Goal: Task Accomplishment & Management: Manage account settings

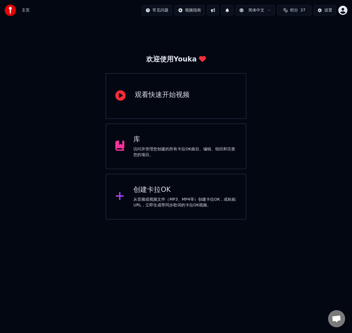
click at [175, 160] on div "库 访问并管理您创建的所有[PERSON_NAME]OK曲目。编辑、组织和完善您的项目。" at bounding box center [176, 146] width 141 height 46
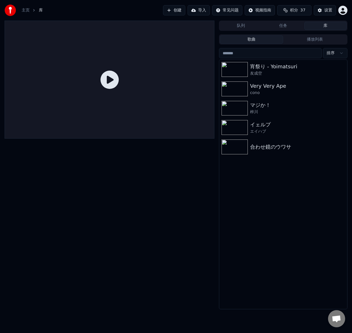
click at [325, 26] on button "库" at bounding box center [325, 26] width 42 height 8
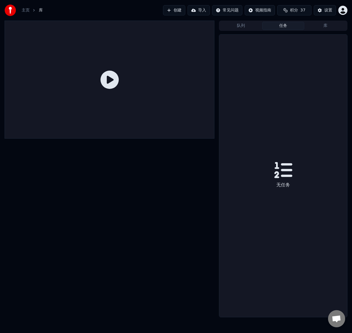
click at [290, 22] on button "任务" at bounding box center [283, 26] width 42 height 8
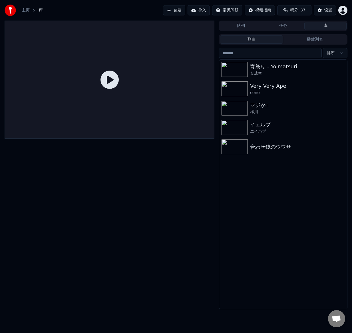
click at [316, 22] on button "库" at bounding box center [325, 26] width 42 height 8
click at [261, 218] on div "宵祭り - [PERSON_NAME] 友成空 Very Very Ape cono マジか！ 梓川 イェルプ エイハブ 合わせ鏡のウワサ" at bounding box center [283, 184] width 128 height 249
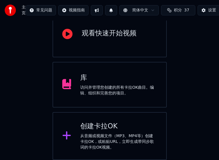
click at [97, 86] on div "访问并管理您创建的所有卡拉OK曲目。编辑、组织和完善您的项目。" at bounding box center [118, 90] width 77 height 11
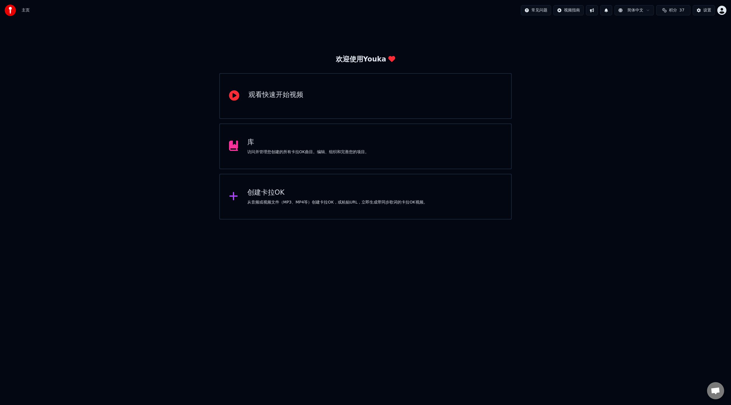
click at [352, 134] on div "库 访问并管理您创建的所有卡拉OK曲目。编辑、组织和完善您的项目。" at bounding box center [365, 146] width 292 height 46
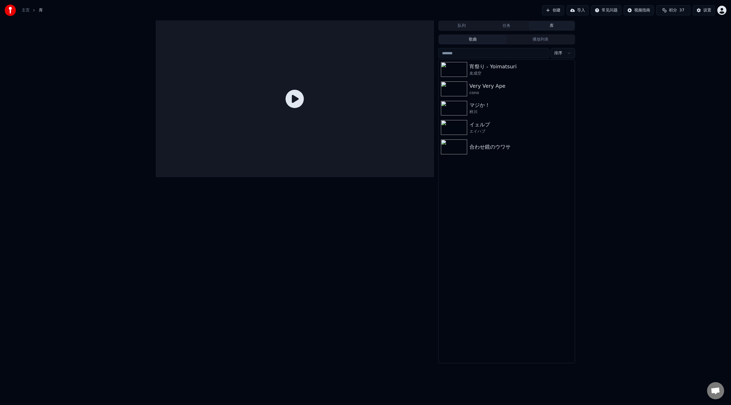
click at [537, 39] on button "播放列表" at bounding box center [541, 39] width 68 height 8
click at [488, 37] on button "歌曲" at bounding box center [473, 39] width 68 height 8
click at [555, 27] on button "库" at bounding box center [551, 26] width 45 height 8
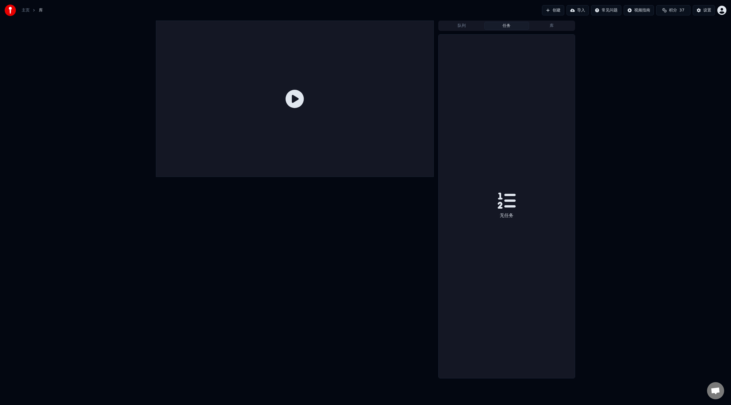
click at [500, 25] on button "任务" at bounding box center [506, 26] width 45 height 8
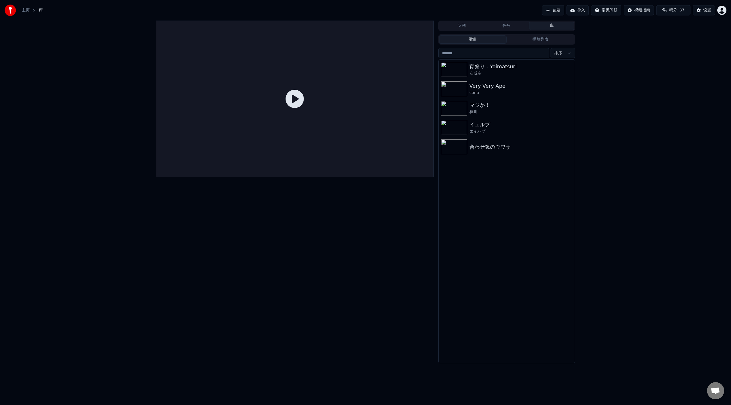
click at [548, 24] on button "库" at bounding box center [551, 26] width 45 height 8
click at [575, 13] on button "导入" at bounding box center [577, 10] width 22 height 10
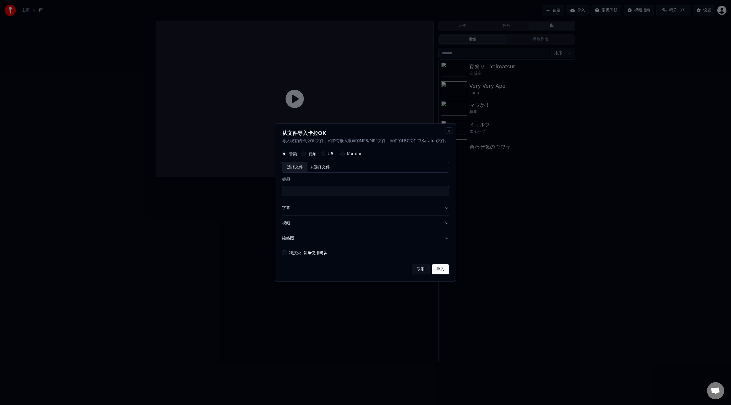
click at [450, 132] on button "Close" at bounding box center [449, 130] width 5 height 5
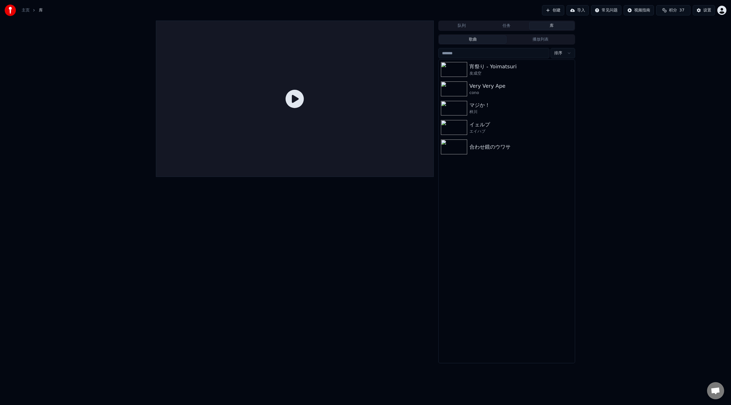
click at [610, 12] on html "主页 库 创建 导入 常见问题 视频指南 积分 37 设置 队列 任务 库 歌曲 播放列表 排序 宵祭り - Yoimatsuri 友成空 Very Very…" at bounding box center [365, 202] width 731 height 405
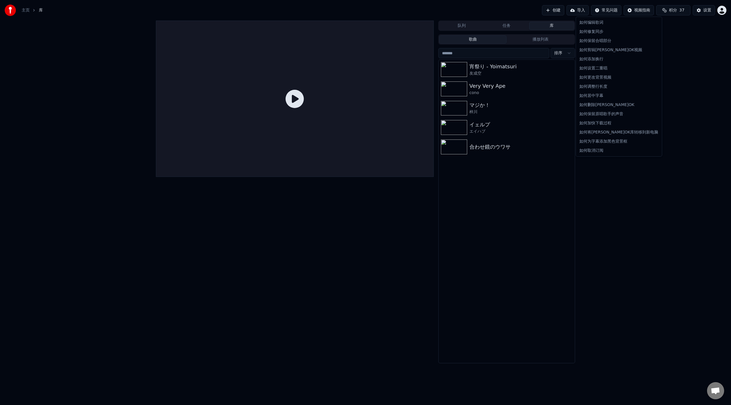
click at [685, 32] on html "主页 库 创建 导入 常见问题 视频指南 积分 37 设置 队列 任务 库 歌曲 播放列表 排序 宵祭り - Yoimatsuri 友成空 Very Very…" at bounding box center [365, 202] width 731 height 405
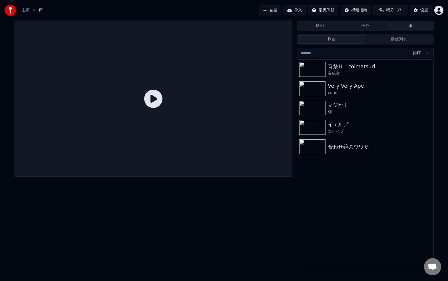
click at [403, 25] on button "库" at bounding box center [410, 26] width 45 height 8
click at [399, 41] on button "播放列表" at bounding box center [399, 39] width 68 height 8
click at [324, 38] on button "歌曲" at bounding box center [332, 39] width 68 height 8
click at [428, 70] on icon "button" at bounding box center [428, 69] width 6 height 5
click at [428, 99] on div "打开目录" at bounding box center [424, 98] width 43 height 9
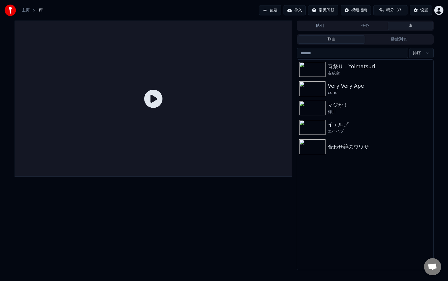
click at [375, 212] on div "宵祭り - Yoimatsuri 友成空 Very Very Ape cono マジか！ 梓川 イェルプ エイハブ 合わせ鏡のウワサ" at bounding box center [365, 165] width 136 height 210
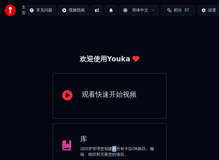
click at [114, 148] on div "访问并管理您创建的所有卡拉OK曲目。编辑、组织和完善您的项目。" at bounding box center [118, 151] width 77 height 11
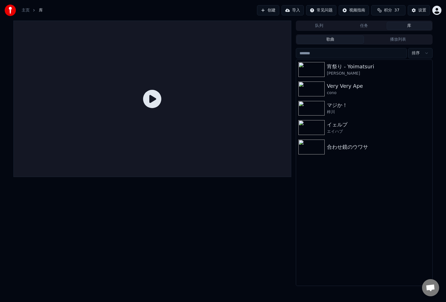
click at [401, 40] on button "播放列表" at bounding box center [398, 39] width 68 height 8
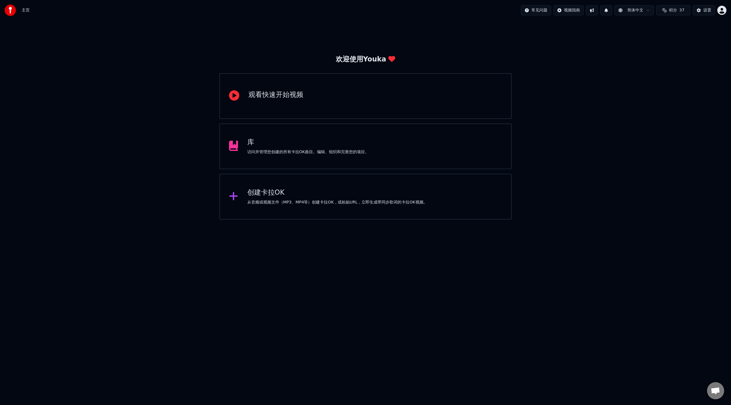
click at [398, 143] on div "库 访问并管理您创建的所有卡拉OK曲目。编辑、组织和完善您的项目。" at bounding box center [365, 146] width 292 height 46
click at [352, 137] on div "库 访问并管理您创建的所有卡拉OK曲目。编辑、组织和完善您的项目。" at bounding box center [365, 146] width 292 height 46
click at [385, 219] on html "主页 常见问题 视频指南 简体中文 积分 37 设置 欢迎使用Youka 观看快速开始视频 库 访问并管理您创建的所有卡拉OK曲目。编辑、组织和完善您的项目。…" at bounding box center [365, 109] width 731 height 219
click at [307, 150] on div "访问并管理您创建的所有卡拉OK曲目。编辑、组织和完善您的项目。" at bounding box center [308, 152] width 122 height 6
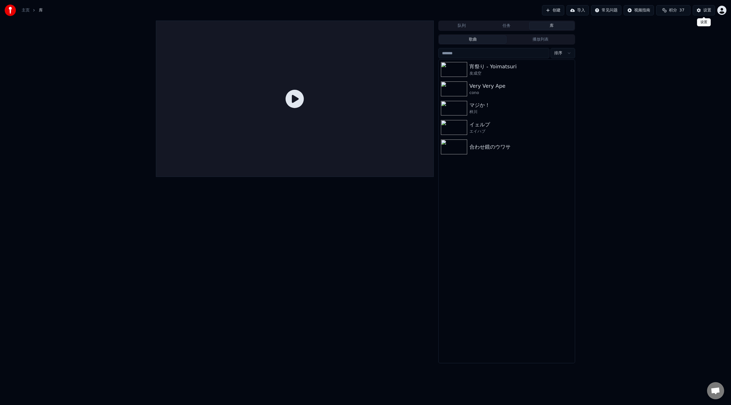
click at [700, 11] on button "设置" at bounding box center [704, 10] width 22 height 10
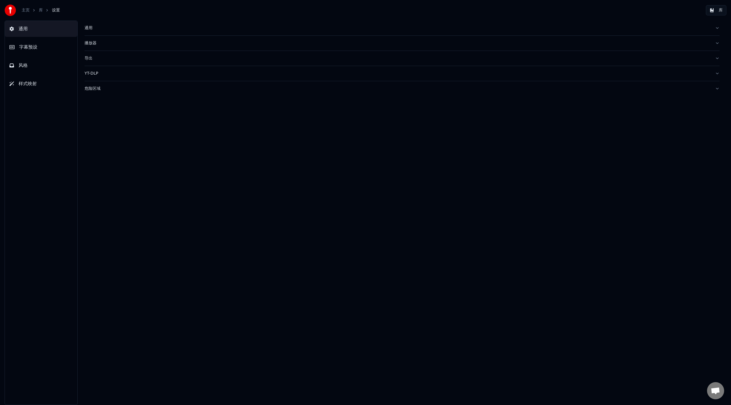
click at [100, 44] on div "播放器" at bounding box center [398, 43] width 626 height 6
click at [102, 29] on div "通用" at bounding box center [398, 28] width 626 height 6
click at [26, 33] on button "通用" at bounding box center [41, 29] width 73 height 16
click at [30, 31] on button "通用" at bounding box center [41, 29] width 73 height 16
click at [40, 9] on link "库" at bounding box center [41, 10] width 4 height 6
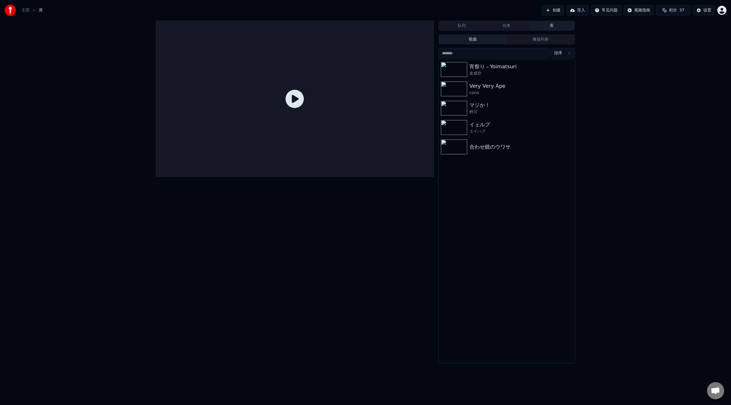
click at [552, 27] on button "库" at bounding box center [551, 26] width 45 height 8
click at [560, 50] on html "主页 库 创建 导入 常见问题 视频指南 积分 37 设置 队列 任务 库 歌曲 播放列表 排序 宵祭り - Yoimatsuri 友成空 Very Very…" at bounding box center [365, 202] width 731 height 405
click at [708, 10] on div "设置" at bounding box center [707, 10] width 8 height 6
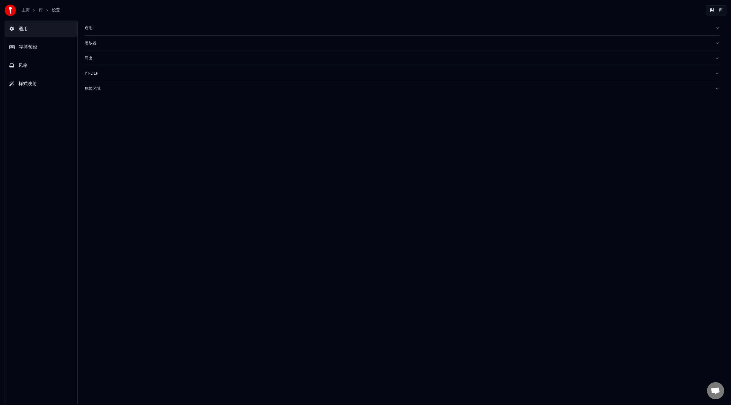
click at [99, 29] on div "通用" at bounding box center [398, 28] width 626 height 6
click at [123, 137] on div "播放器" at bounding box center [398, 135] width 626 height 6
click at [110, 24] on button "通用" at bounding box center [402, 28] width 635 height 15
click at [246, 72] on button "更改" at bounding box center [247, 71] width 18 height 10
type input "**********"
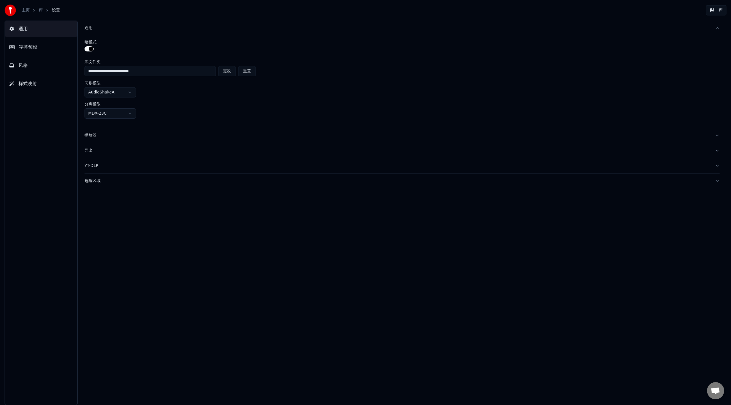
click at [228, 69] on button "更改" at bounding box center [227, 71] width 18 height 10
click at [713, 8] on button "库" at bounding box center [716, 10] width 21 height 10
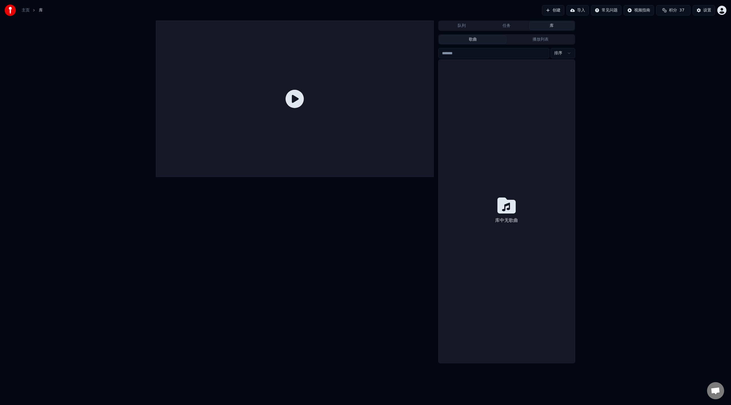
click at [508, 27] on button "任务" at bounding box center [506, 26] width 45 height 8
click at [543, 27] on button "库" at bounding box center [551, 26] width 45 height 8
click at [719, 10] on html "主页 库 创建 导入 常见问题 视频指南 积分 37 设置 队列 任务 库 歌曲 播放列表 排序 库中无歌曲 jow840817@gmail.com 账单 功…" at bounding box center [365, 202] width 731 height 405
drag, startPoint x: 621, startPoint y: 81, endPoint x: 674, endPoint y: 29, distance: 74.3
click at [621, 80] on html "主页 库 创建 导入 常见问题 视频指南 积分 37 设置 队列 任务 库 歌曲 播放列表 排序 库中无歌曲 jow840817@gmail.com 账单 功…" at bounding box center [365, 202] width 731 height 405
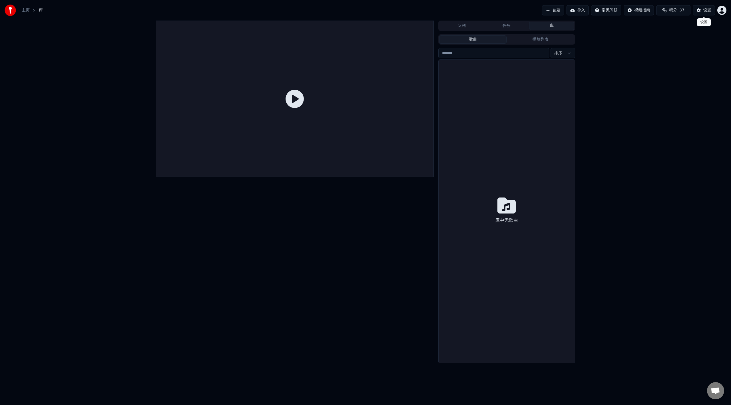
click at [704, 12] on div "设置" at bounding box center [707, 10] width 8 height 6
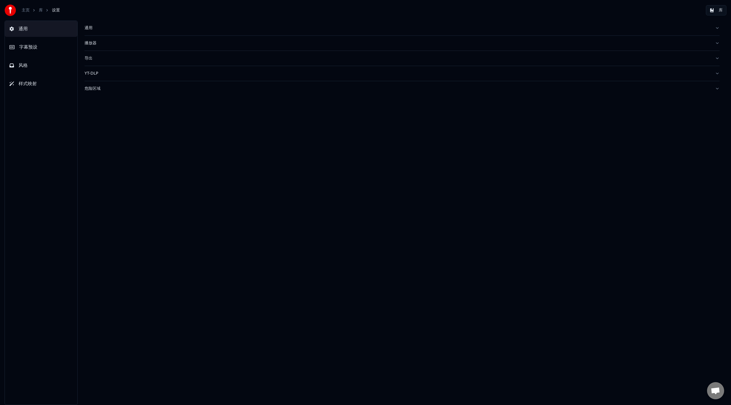
click at [90, 28] on div "通用" at bounding box center [398, 28] width 626 height 6
click at [232, 71] on button "更改" at bounding box center [227, 71] width 18 height 10
type input "**********"
click at [714, 14] on button "库" at bounding box center [716, 10] width 21 height 10
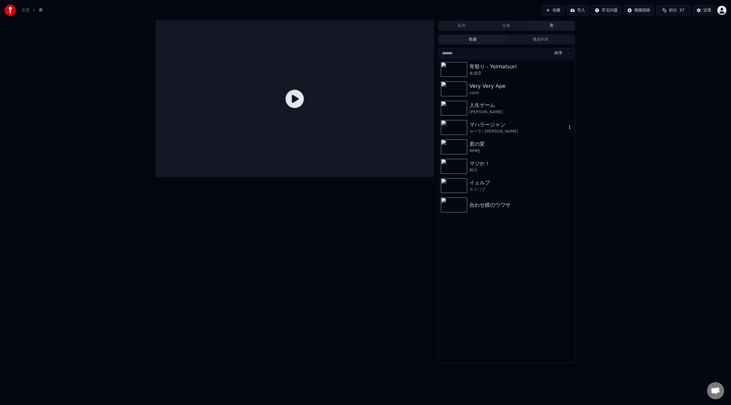
click at [456, 128] on img at bounding box center [454, 127] width 26 height 15
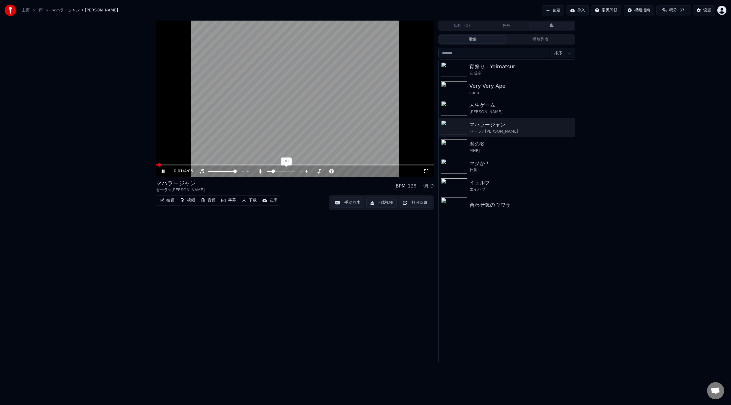
click at [274, 169] on span at bounding box center [273, 170] width 3 height 3
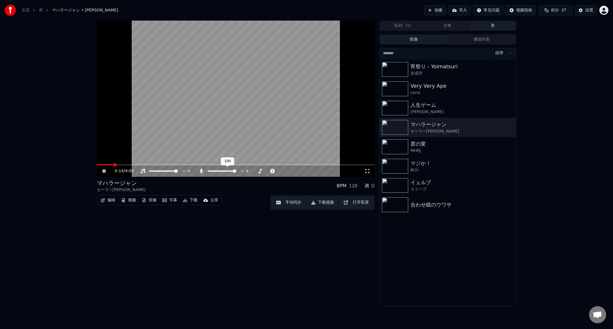
click at [236, 169] on span at bounding box center [234, 170] width 3 height 3
click at [178, 170] on span at bounding box center [175, 170] width 3 height 3
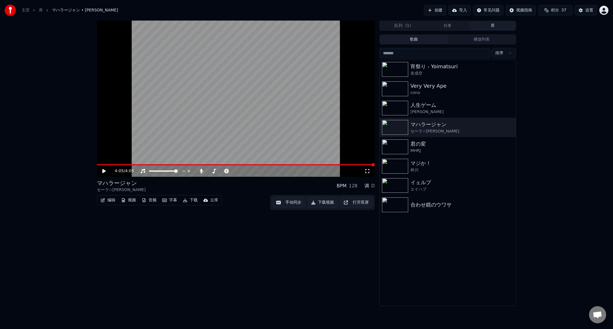
click at [105, 170] on icon at bounding box center [107, 171] width 13 height 5
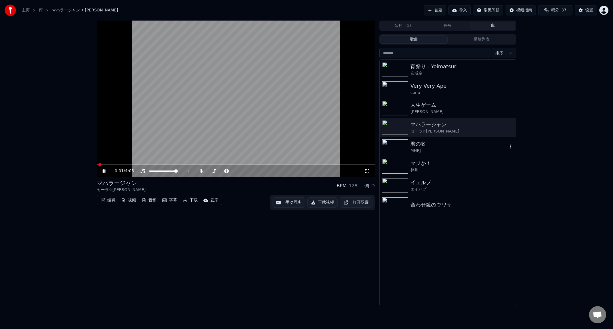
click at [427, 148] on div "MHRJ" at bounding box center [458, 151] width 97 height 6
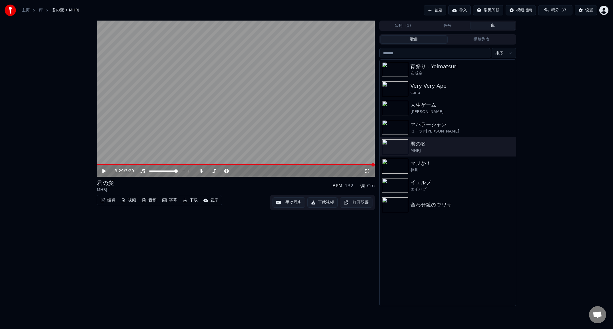
click at [451, 292] on div "宵祭り - Yoimatsuri 友成空 Very Very Ape cono 人生ゲーム 崎山蒼志 マハラージャン セーラ☆ムン太郎 君の変 MHRJ マジ…" at bounding box center [447, 183] width 136 height 246
click at [374, 282] on div "3:29 / 3:29 君の変 MHRJ BPM 132 调 Cm 编辑 视频 音频 字幕 下载 云库 手动同步 下载视频 打开双屏" at bounding box center [236, 164] width 278 height 286
click at [511, 71] on icon "button" at bounding box center [511, 69] width 6 height 5
click at [511, 69] on icon "button" at bounding box center [510, 69] width 1 height 4
click at [509, 97] on div "打开目录" at bounding box center [510, 98] width 43 height 9
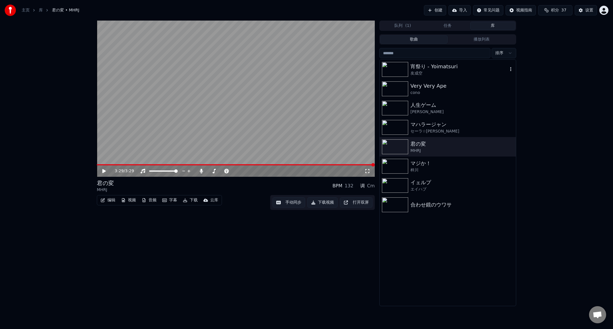
drag, startPoint x: 452, startPoint y: 242, endPoint x: 499, endPoint y: 142, distance: 111.1
click at [452, 242] on div "宵祭り - Yoimatsuri 友成空 Very Very Ape cono 人生ゲーム 崎山蒼志 マハラージャン セーラ☆ムン太郎 君の変 MHRJ マジ…" at bounding box center [447, 183] width 136 height 246
click at [584, 10] on button "设置" at bounding box center [585, 10] width 22 height 10
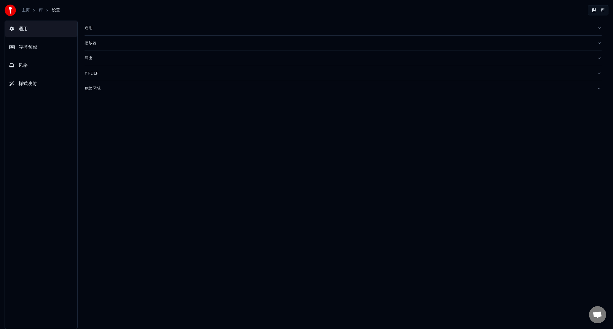
click at [101, 27] on div "通用" at bounding box center [339, 28] width 508 height 6
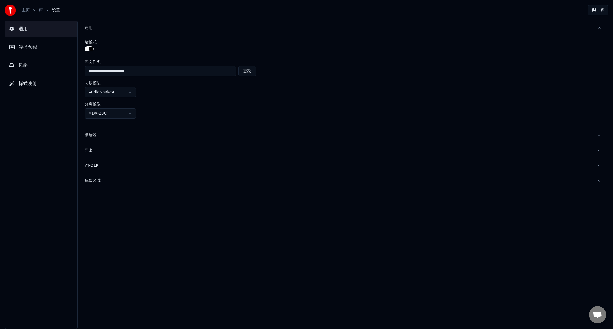
click at [245, 71] on button "更改" at bounding box center [247, 71] width 18 height 10
click at [228, 70] on button "更改" at bounding box center [227, 71] width 18 height 10
type input "**********"
click at [41, 9] on link "库" at bounding box center [41, 10] width 4 height 6
